Goal: Transaction & Acquisition: Purchase product/service

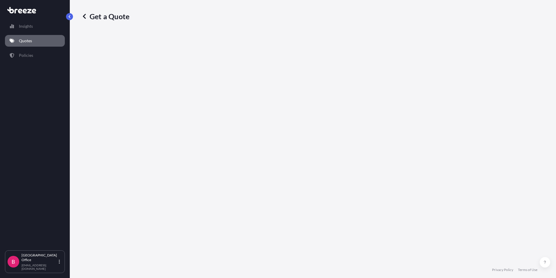
select select "Sea"
select select "1"
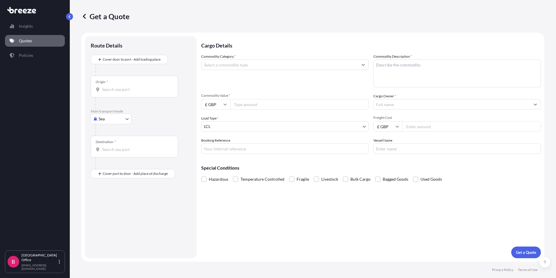
click at [115, 83] on div "Origin *" at bounding box center [134, 87] width 87 height 22
click at [115, 86] on input "Origin *" at bounding box center [136, 89] width 69 height 6
type input "WR9"
click at [128, 88] on input "WR9" at bounding box center [136, 89] width 69 height 6
drag, startPoint x: 120, startPoint y: 88, endPoint x: 93, endPoint y: 92, distance: 26.7
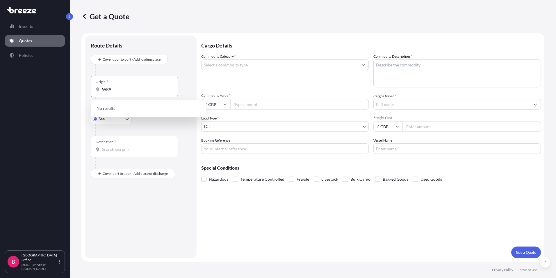
click at [94, 92] on div "Origin * WR9" at bounding box center [134, 87] width 87 height 22
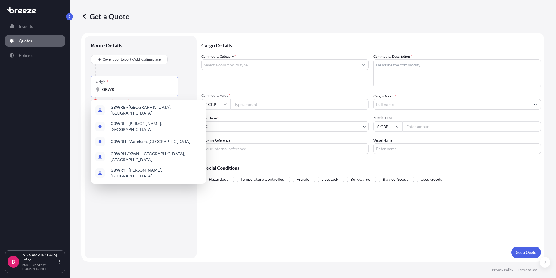
click at [124, 90] on input "GBWR" at bounding box center [136, 89] width 69 height 6
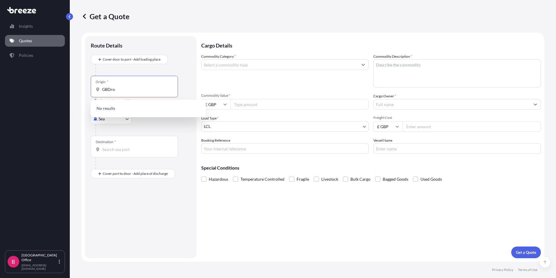
click at [114, 89] on input "GBDro" at bounding box center [136, 89] width 69 height 6
drag, startPoint x: 121, startPoint y: 90, endPoint x: 112, endPoint y: 90, distance: 8.7
click at [112, 90] on input "GBDro" at bounding box center [136, 89] width 69 height 6
click at [121, 93] on div "Origin * GBDro" at bounding box center [134, 87] width 87 height 22
click at [121, 92] on input "GBDro" at bounding box center [136, 89] width 69 height 6
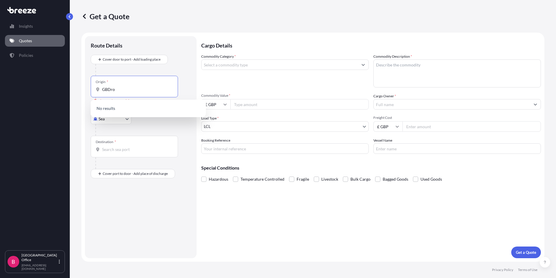
click at [119, 93] on div "Origin * GBDro" at bounding box center [134, 87] width 87 height 22
click at [119, 92] on input "GBDro" at bounding box center [136, 89] width 69 height 6
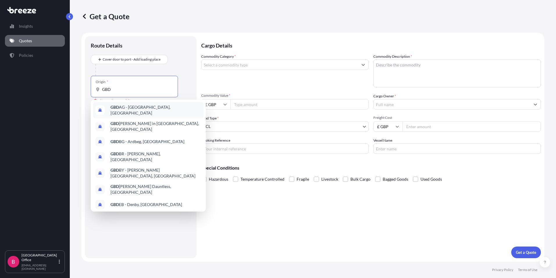
click at [118, 91] on input "GBD" at bounding box center [136, 89] width 69 height 6
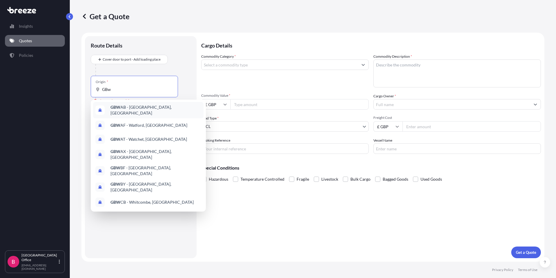
click at [116, 91] on input "GBw" at bounding box center [136, 89] width 69 height 6
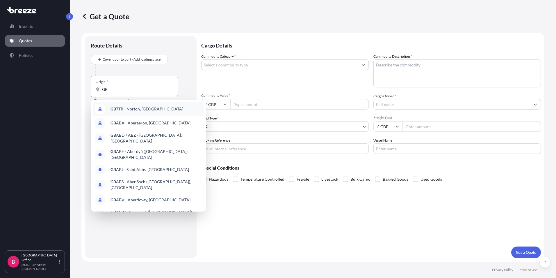
click at [111, 90] on input "GB" at bounding box center [136, 89] width 69 height 6
click at [117, 87] on input "GB" at bounding box center [136, 89] width 69 height 6
click at [109, 91] on input "GB" at bounding box center [136, 89] width 69 height 6
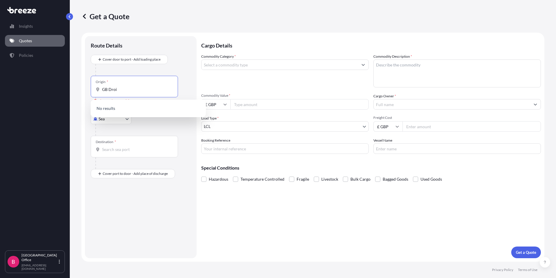
click at [124, 90] on input "GB Droi" at bounding box center [136, 89] width 69 height 6
drag, startPoint x: 119, startPoint y: 90, endPoint x: 102, endPoint y: 88, distance: 17.3
click at [102, 88] on div "GB Droi" at bounding box center [134, 89] width 77 height 6
click at [118, 88] on input "GB Droi" at bounding box center [136, 89] width 69 height 6
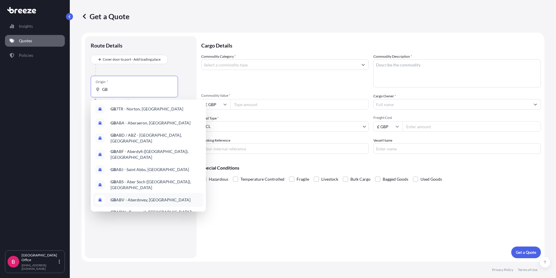
scroll to position [35, 0]
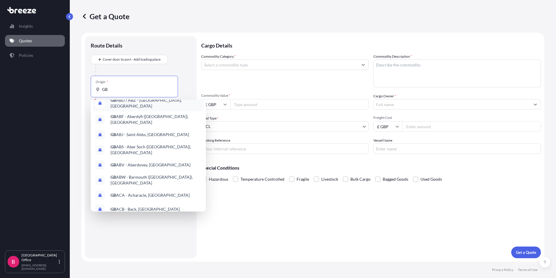
click at [119, 90] on input "GB" at bounding box center [136, 89] width 69 height 6
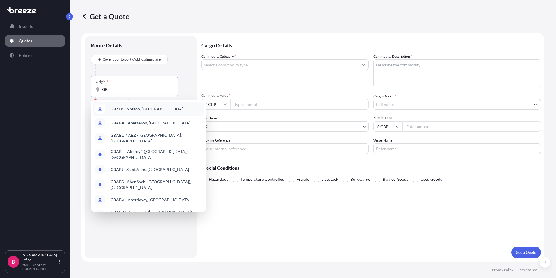
click at [114, 90] on input "GB" at bounding box center [136, 89] width 69 height 6
click at [108, 90] on input "GB" at bounding box center [136, 89] width 69 height 6
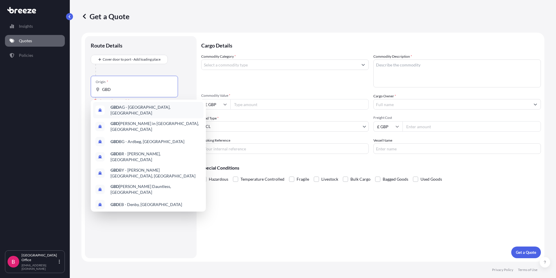
type input "GBD"
click at [97, 90] on icon at bounding box center [97, 89] width 3 height 4
click at [102, 90] on input "GBD" at bounding box center [136, 89] width 69 height 6
click at [97, 90] on icon at bounding box center [97, 89] width 3 height 4
click at [102, 90] on input "GBD" at bounding box center [136, 89] width 69 height 6
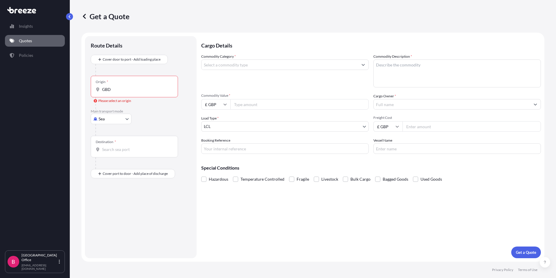
click at [98, 89] on icon at bounding box center [98, 89] width 4 height 4
click at [102, 89] on input "GBD" at bounding box center [136, 89] width 69 height 6
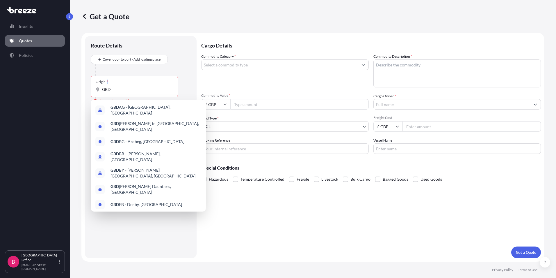
click at [98, 89] on icon at bounding box center [98, 89] width 4 height 4
click at [102, 89] on input "GBD" at bounding box center [136, 89] width 69 height 6
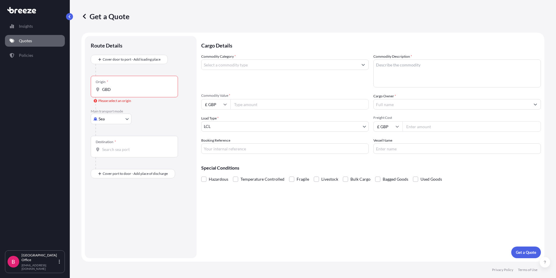
click at [119, 92] on input "GBD" at bounding box center [136, 89] width 69 height 6
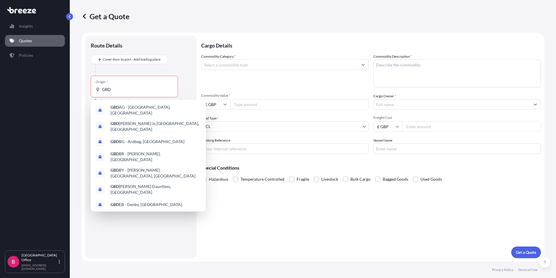
click at [124, 84] on div "Origin * GBD" at bounding box center [134, 87] width 87 height 22
click at [124, 86] on input "GBD" at bounding box center [136, 89] width 69 height 6
click at [32, 79] on div "Insights Quotes Policies" at bounding box center [35, 132] width 60 height 235
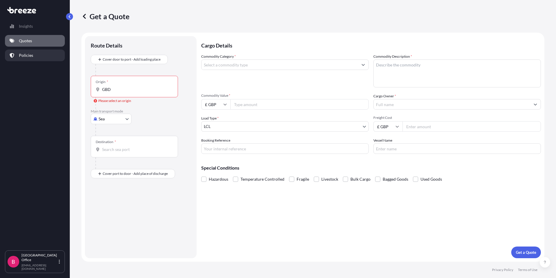
click at [21, 54] on p "Policies" at bounding box center [26, 55] width 14 height 6
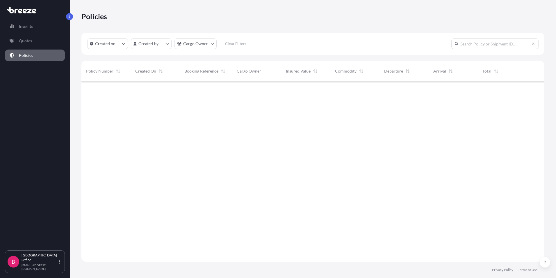
scroll to position [196, 459]
click at [23, 40] on p "Quotes" at bounding box center [25, 41] width 13 height 6
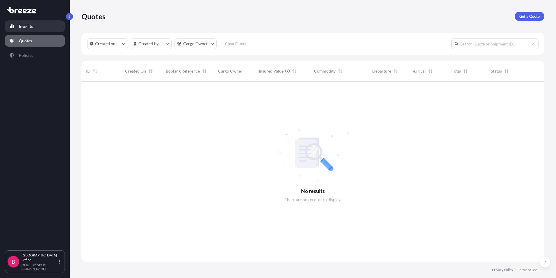
scroll to position [196, 459]
click at [28, 27] on p "Insights" at bounding box center [26, 26] width 14 height 6
select select "2025"
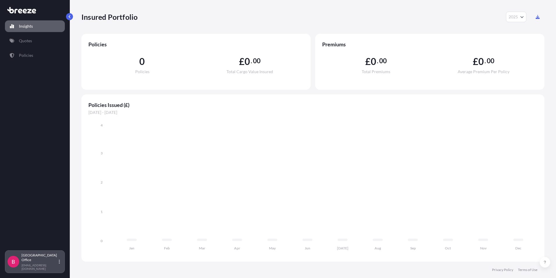
click at [36, 262] on p "Birmingham Office" at bounding box center [40, 257] width 36 height 9
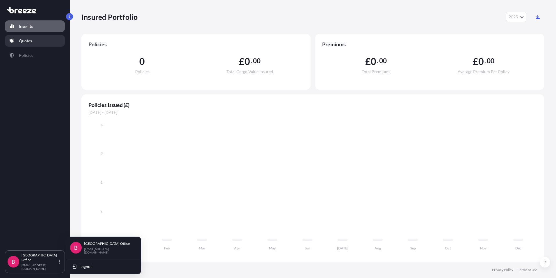
click at [29, 41] on p "Quotes" at bounding box center [25, 41] width 13 height 6
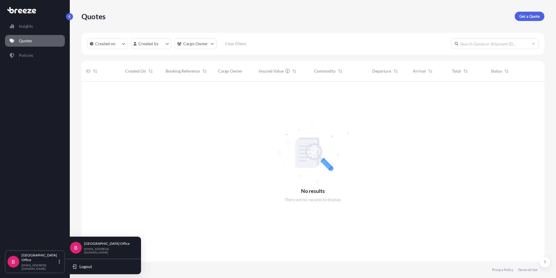
scroll to position [196, 459]
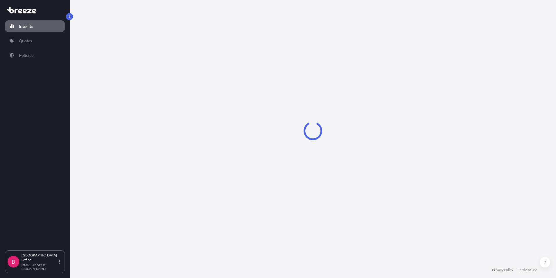
select select "2025"
